Goal: Find specific page/section: Find specific page/section

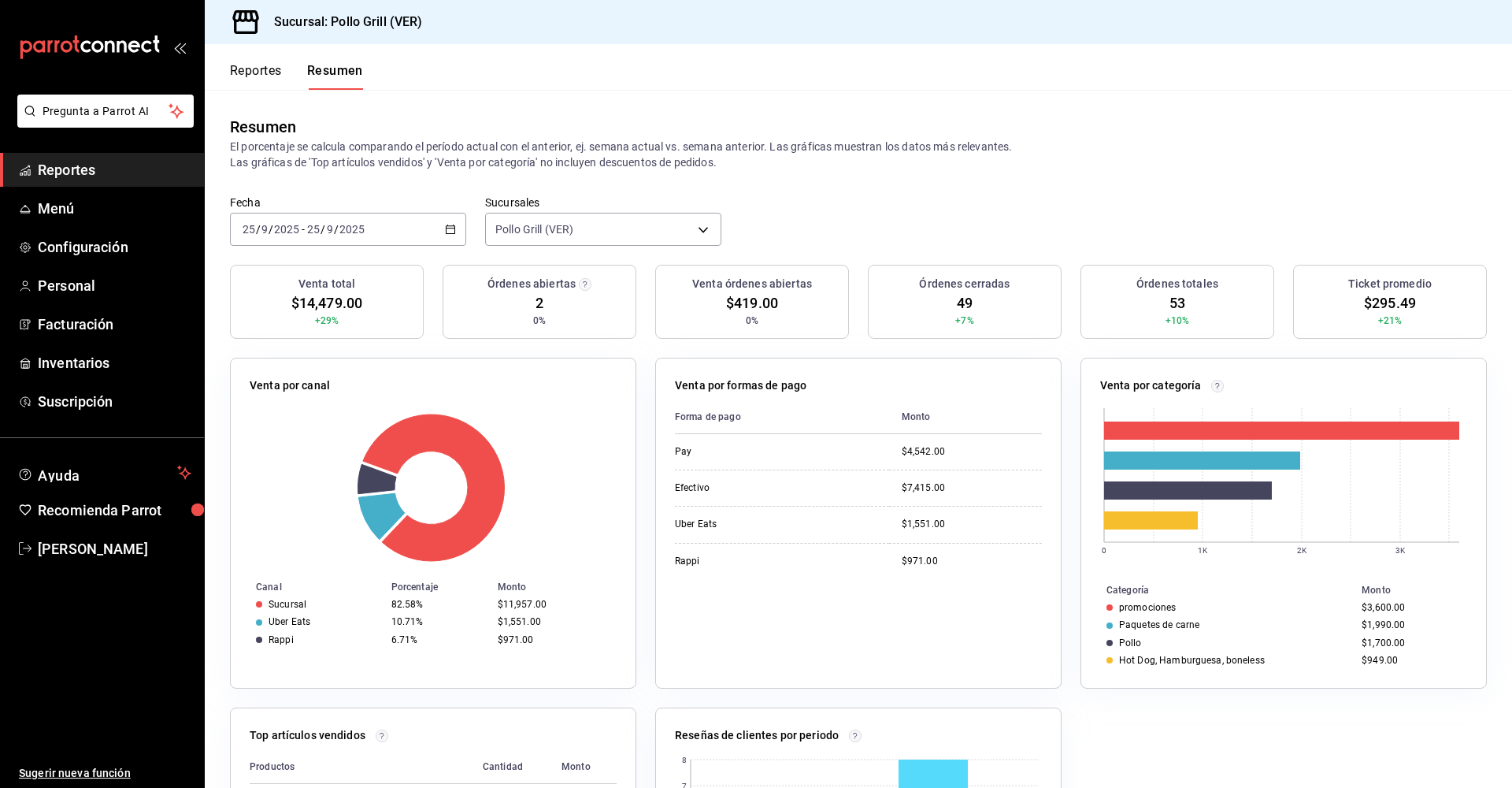
click at [445, 225] on icon "button" at bounding box center [451, 230] width 11 height 11
click at [446, 228] on icon "button" at bounding box center [451, 230] width 11 height 11
click at [376, 228] on div "2025-09-25 25 / 9 / 2025 - 2025-09-25 25 / 9 / 2025" at bounding box center [348, 229] width 237 height 33
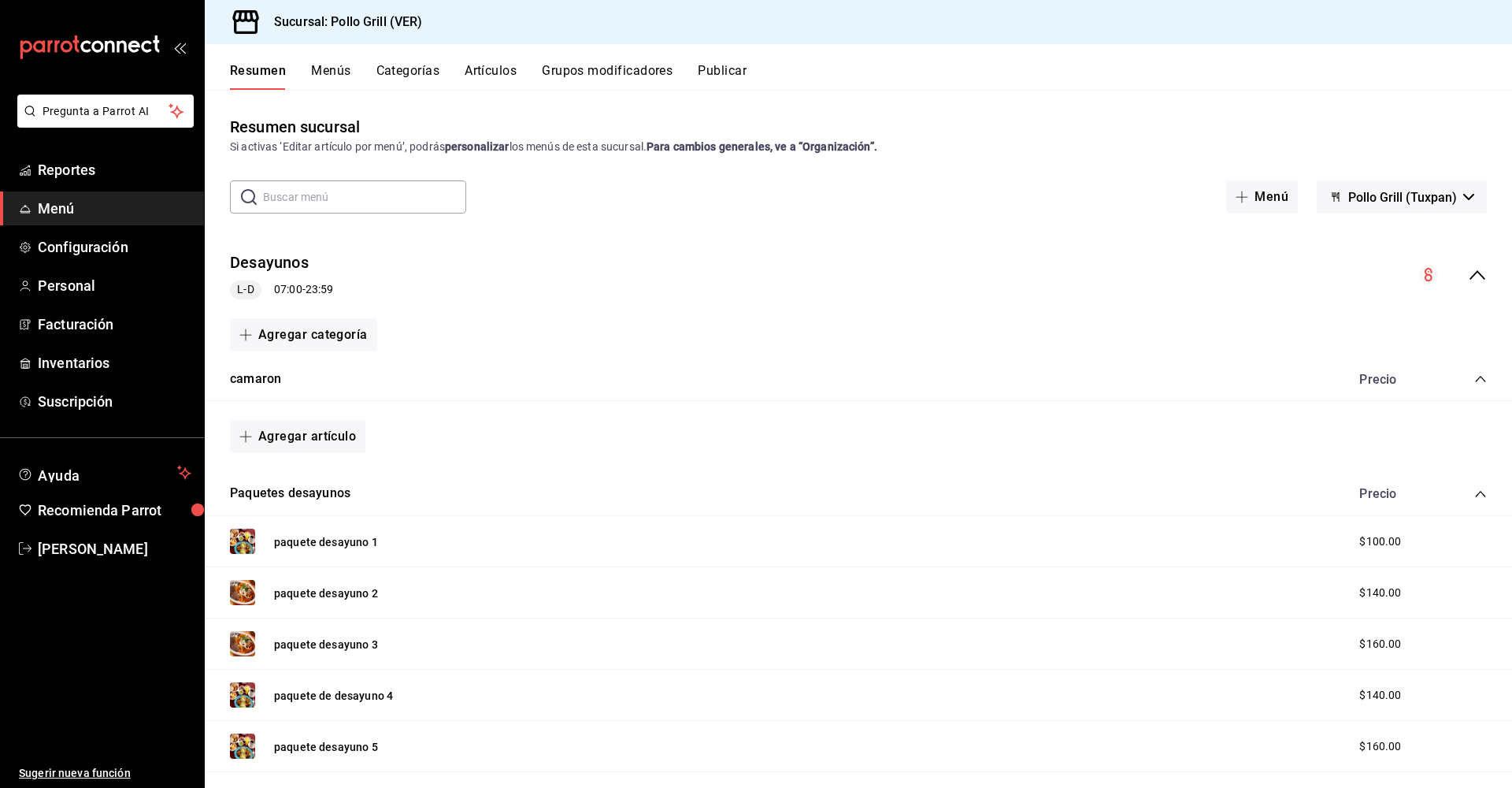
click at [256, 71] on button "Resumen" at bounding box center [258, 76] width 56 height 27
click at [79, 162] on span "Reportes" at bounding box center [115, 170] width 153 height 21
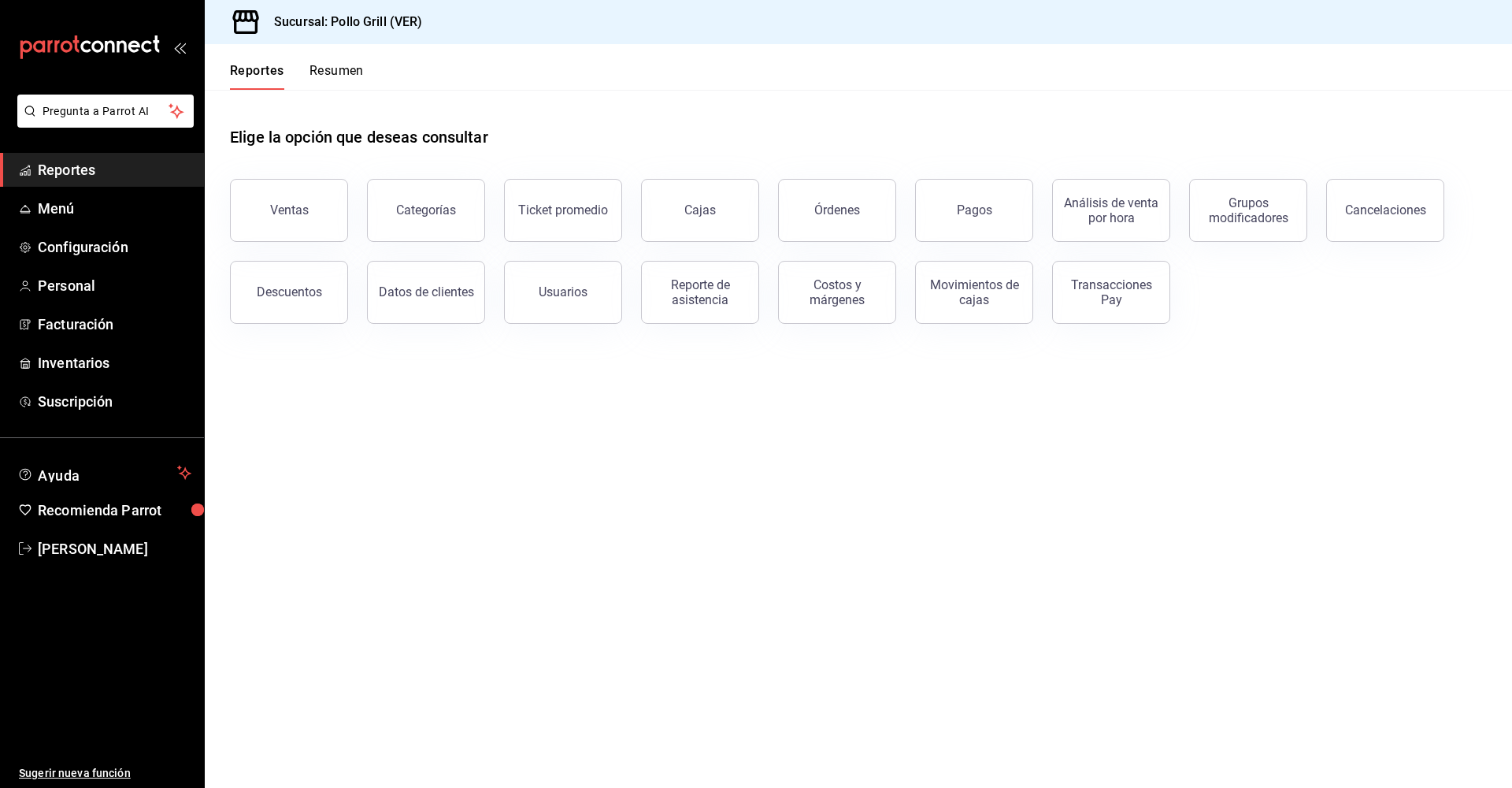
click at [354, 73] on button "Resumen" at bounding box center [336, 76] width 54 height 27
